Goal: Task Accomplishment & Management: Complete application form

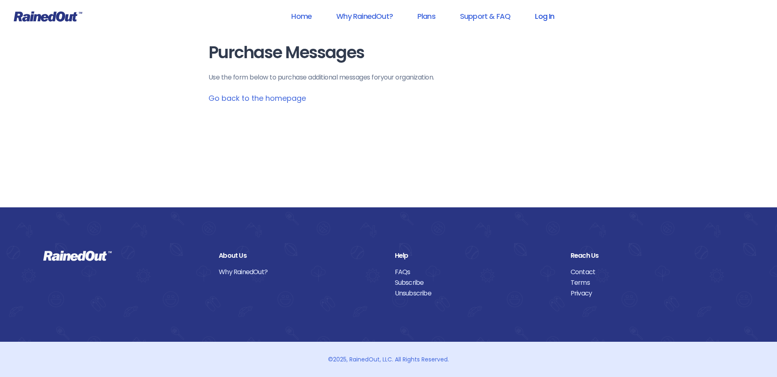
click at [540, 16] on link "Log In" at bounding box center [544, 16] width 41 height 18
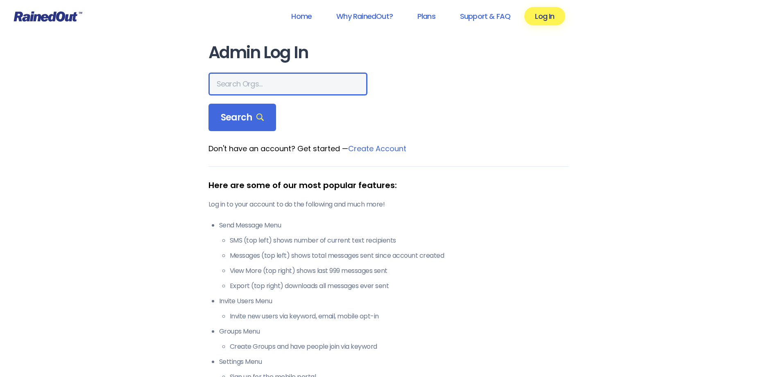
click at [247, 87] on input "text" at bounding box center [287, 83] width 159 height 23
type input "hfah"
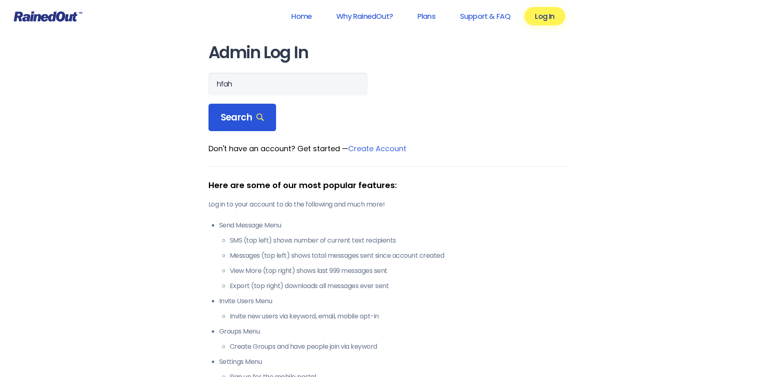
click at [243, 114] on span "Search" at bounding box center [242, 117] width 43 height 11
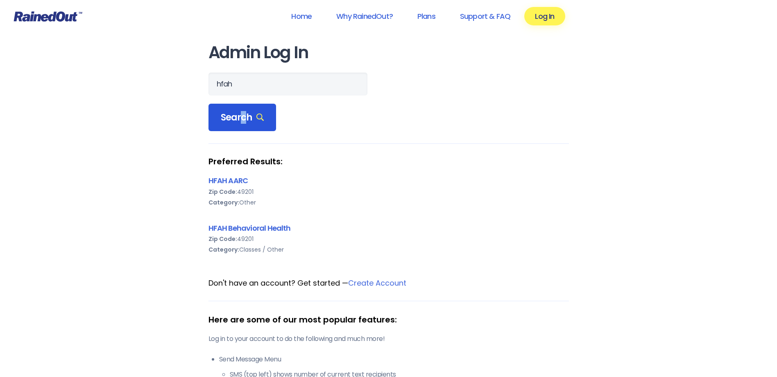
copy span "c"
click at [249, 224] on link "HFAH Behavioral Health" at bounding box center [249, 228] width 82 height 10
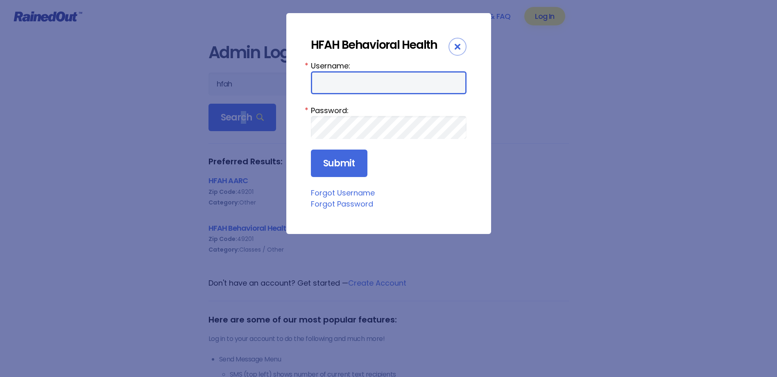
type input "chargenurse"
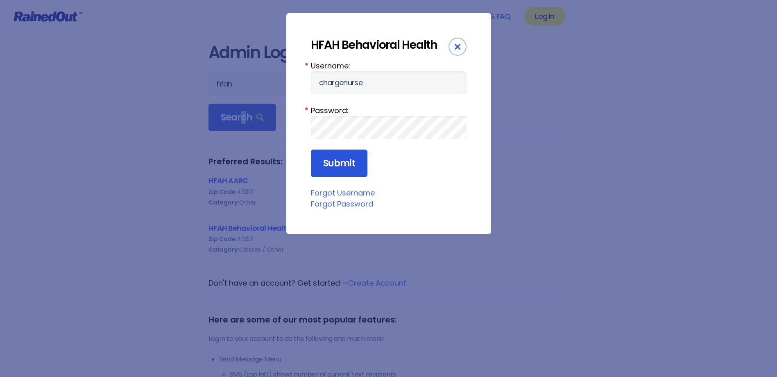
click at [347, 164] on input "Submit" at bounding box center [339, 163] width 57 height 28
